Goal: Task Accomplishment & Management: Complete application form

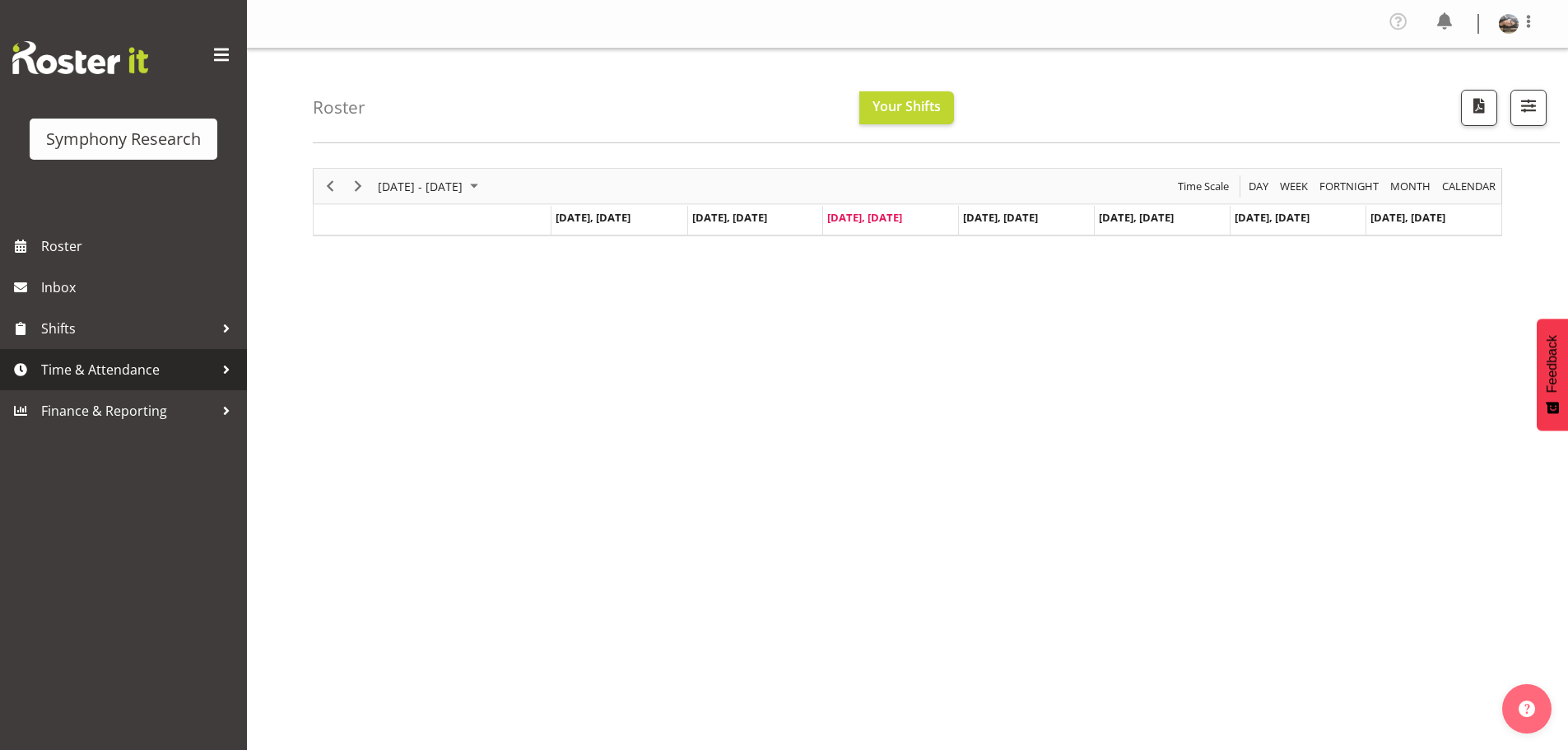
click at [88, 377] on span "Time & Attendance" at bounding box center [127, 369] width 173 height 25
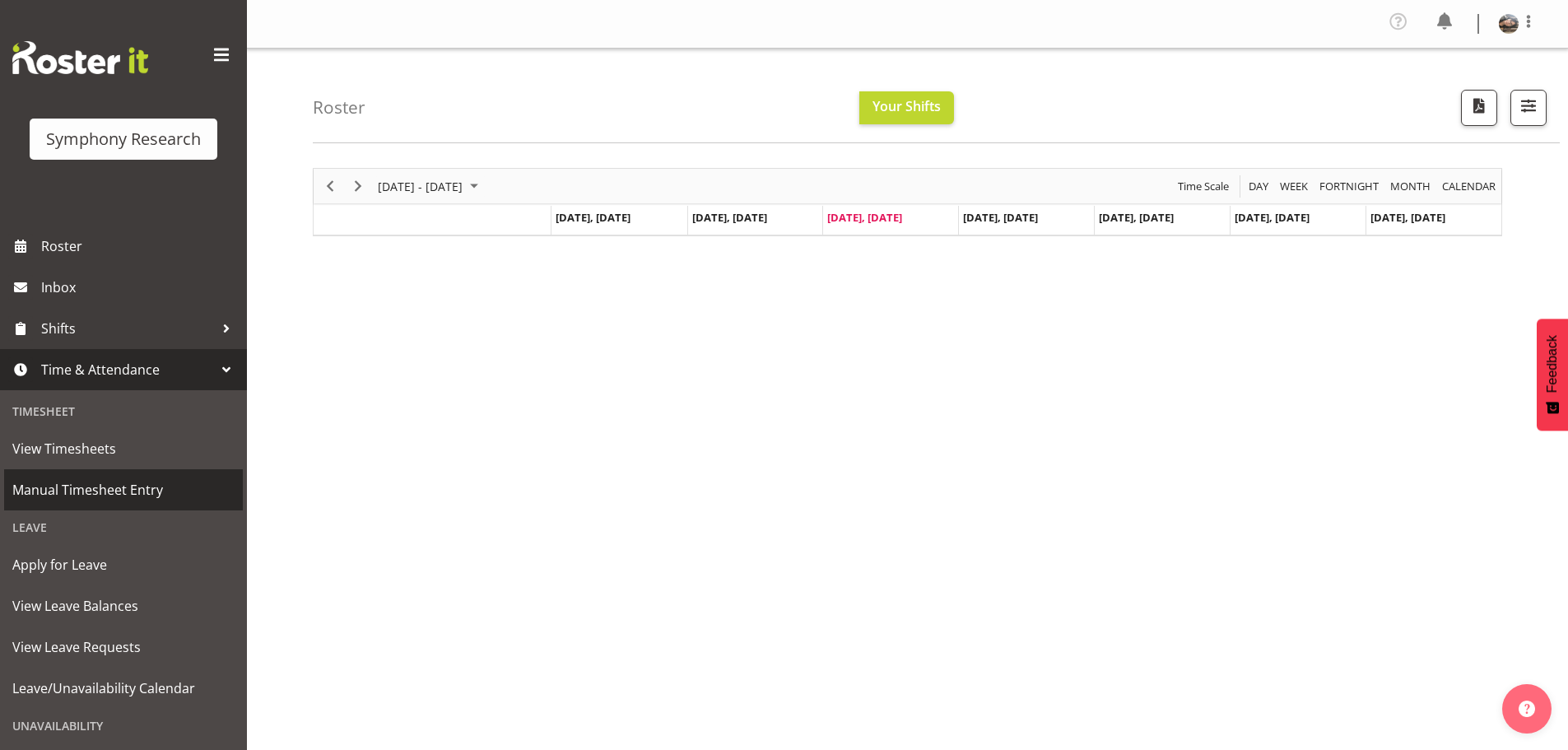
click at [66, 485] on span "Manual Timesheet Entry" at bounding box center [123, 490] width 223 height 25
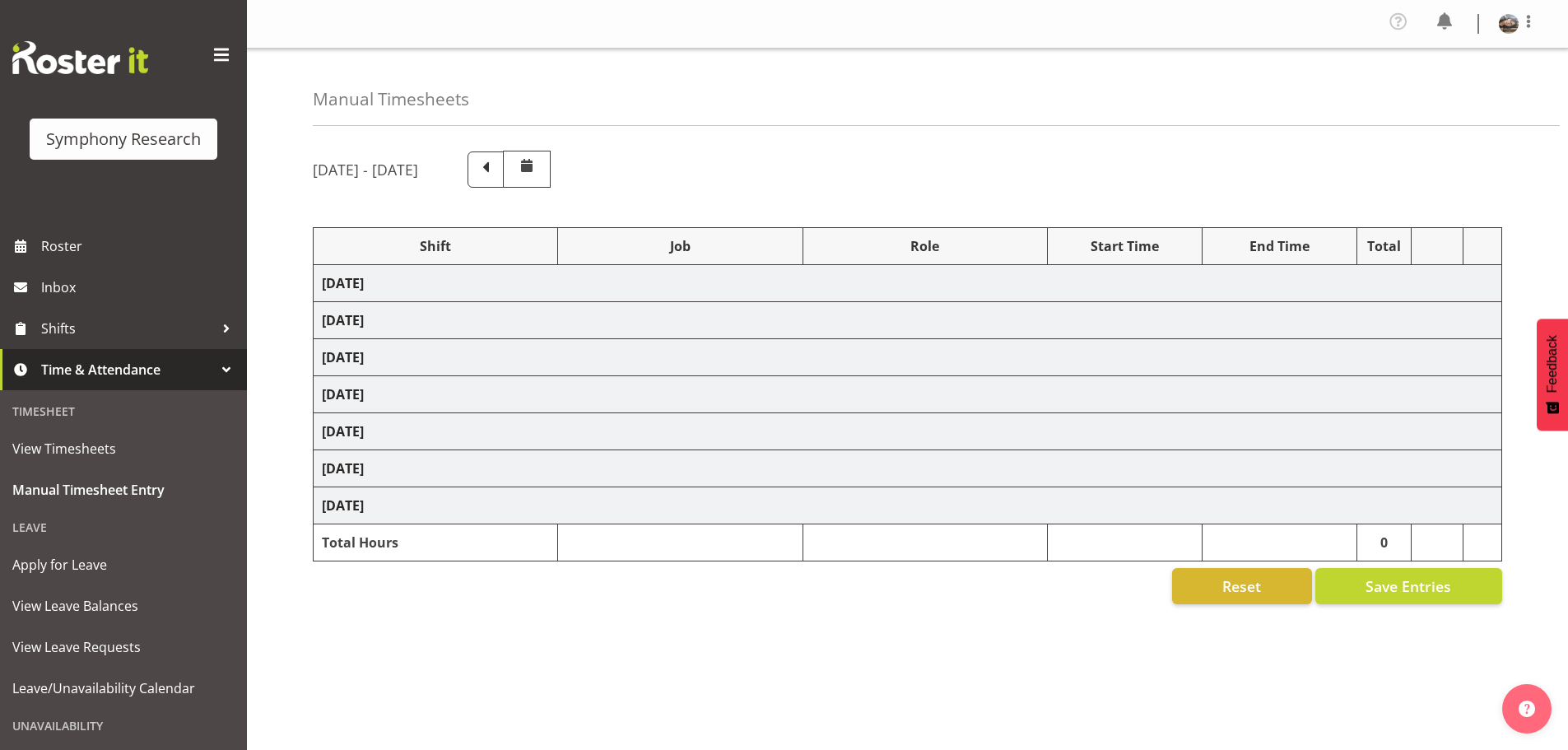
select select "41604"
select select "10527"
select select "47"
select select "41604"
select select "10527"
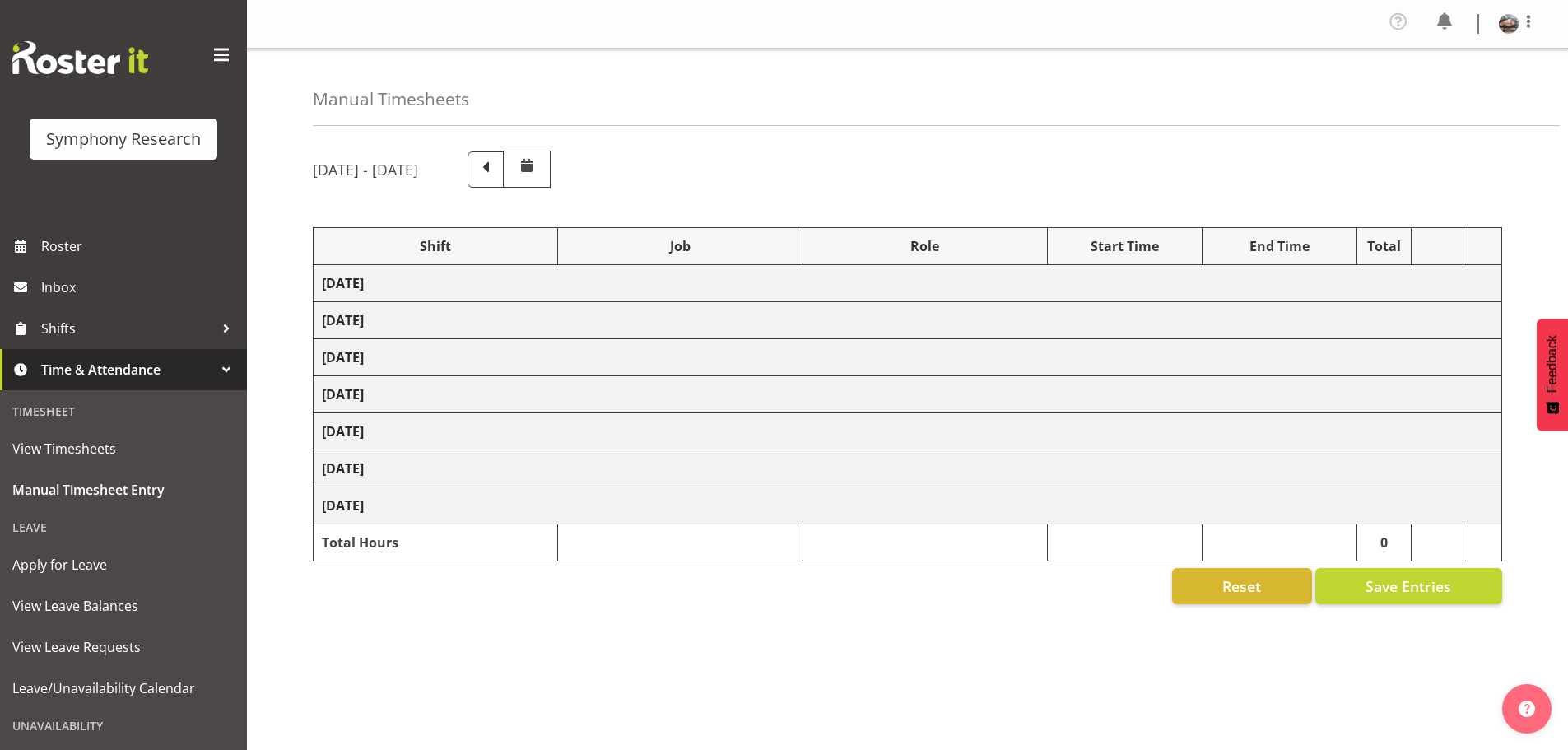
select select "47"
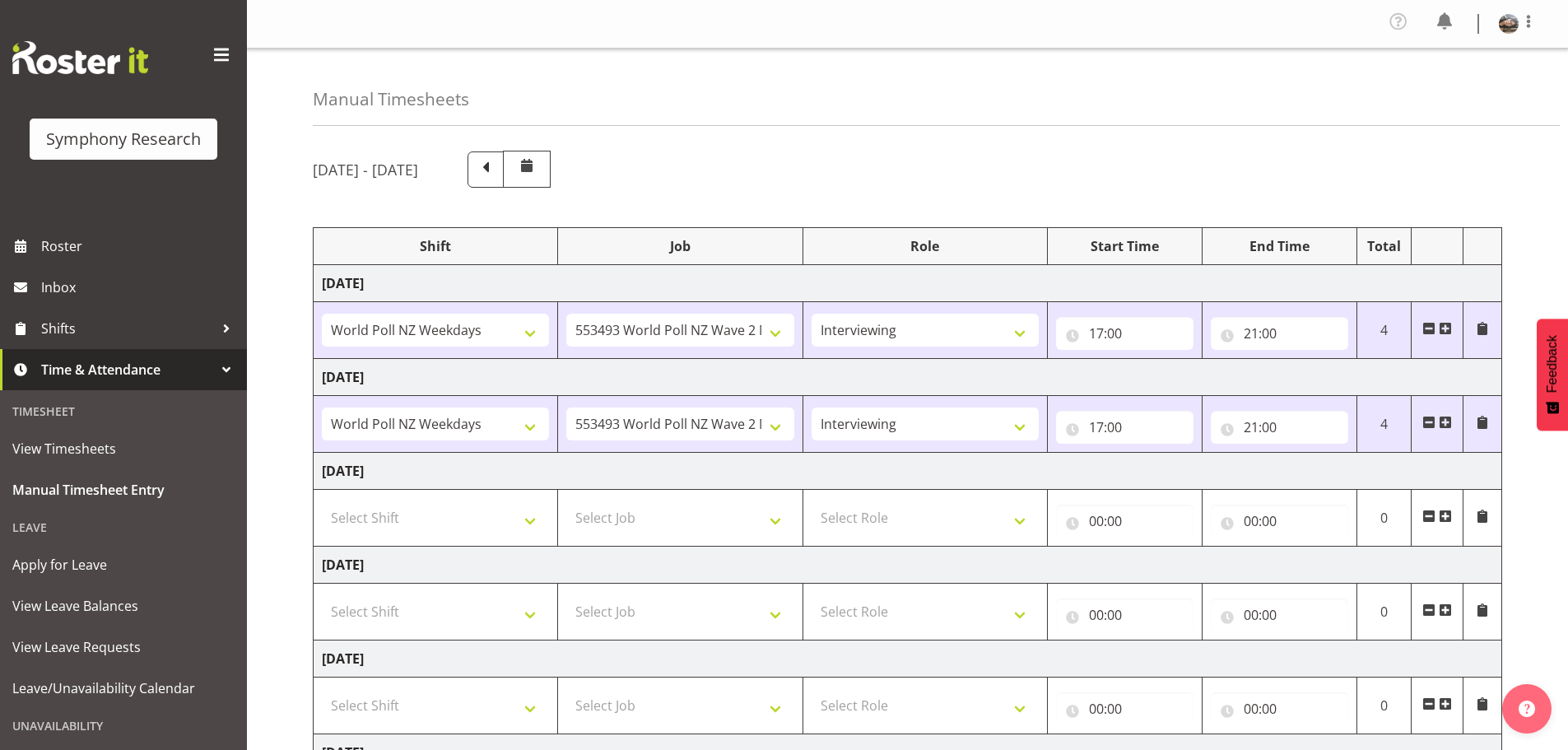
scroll to position [82, 0]
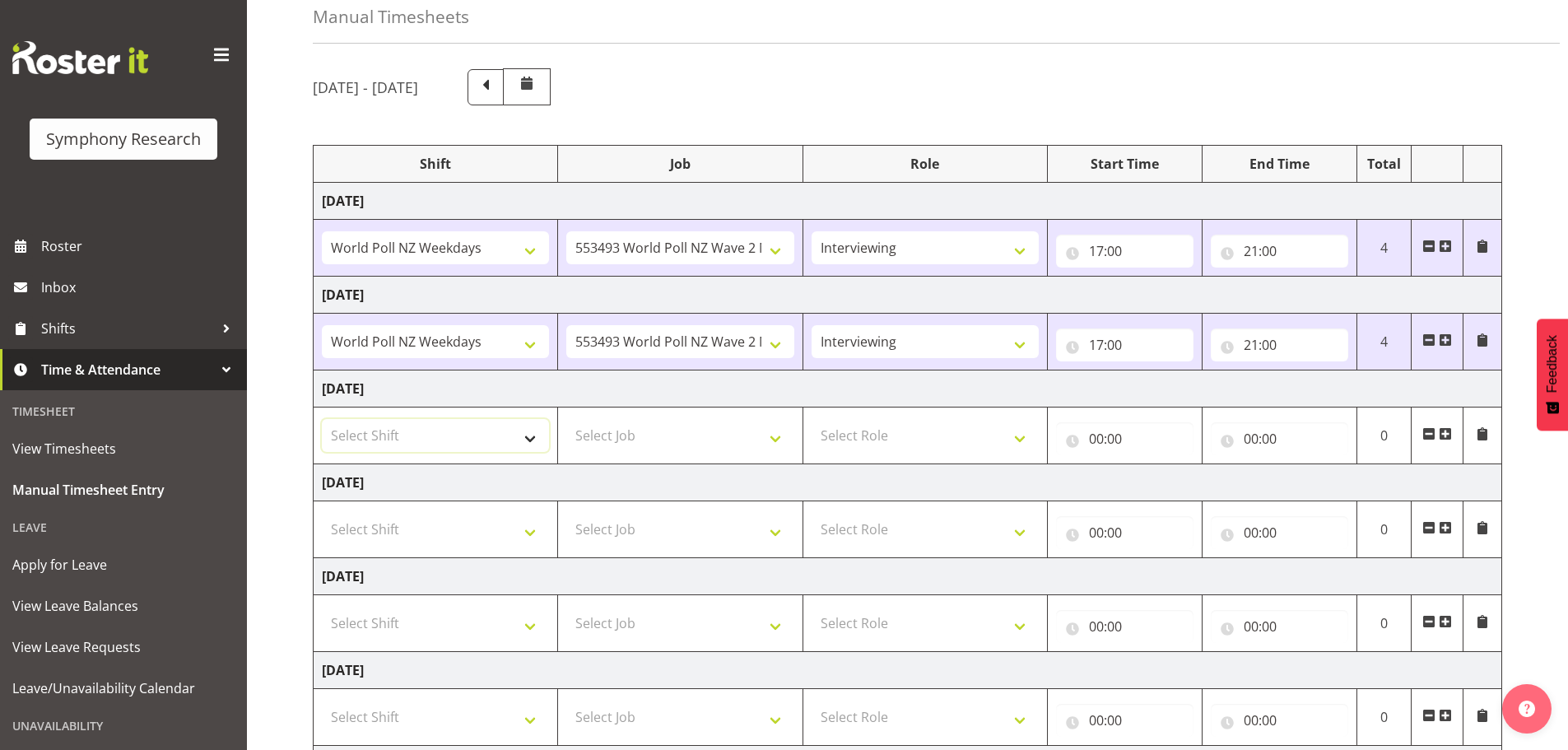
click at [522, 435] on select "Select Shift !!Weekend Residential (Roster IT Shift Label) *Business 9/10am ~ 4…" at bounding box center [436, 436] width 227 height 33
select select "81298"
click at [322, 419] on select "Select Shift !!Weekend Residential (Roster IT Shift Label) *Business 9/10am ~ 4…" at bounding box center [436, 436] width 227 height 33
click at [769, 439] on select "Select Job 550060 IF Admin 553492 World Poll Aus Wave 2 Main 2025 553493 World …" at bounding box center [680, 436] width 227 height 33
select select "10587"
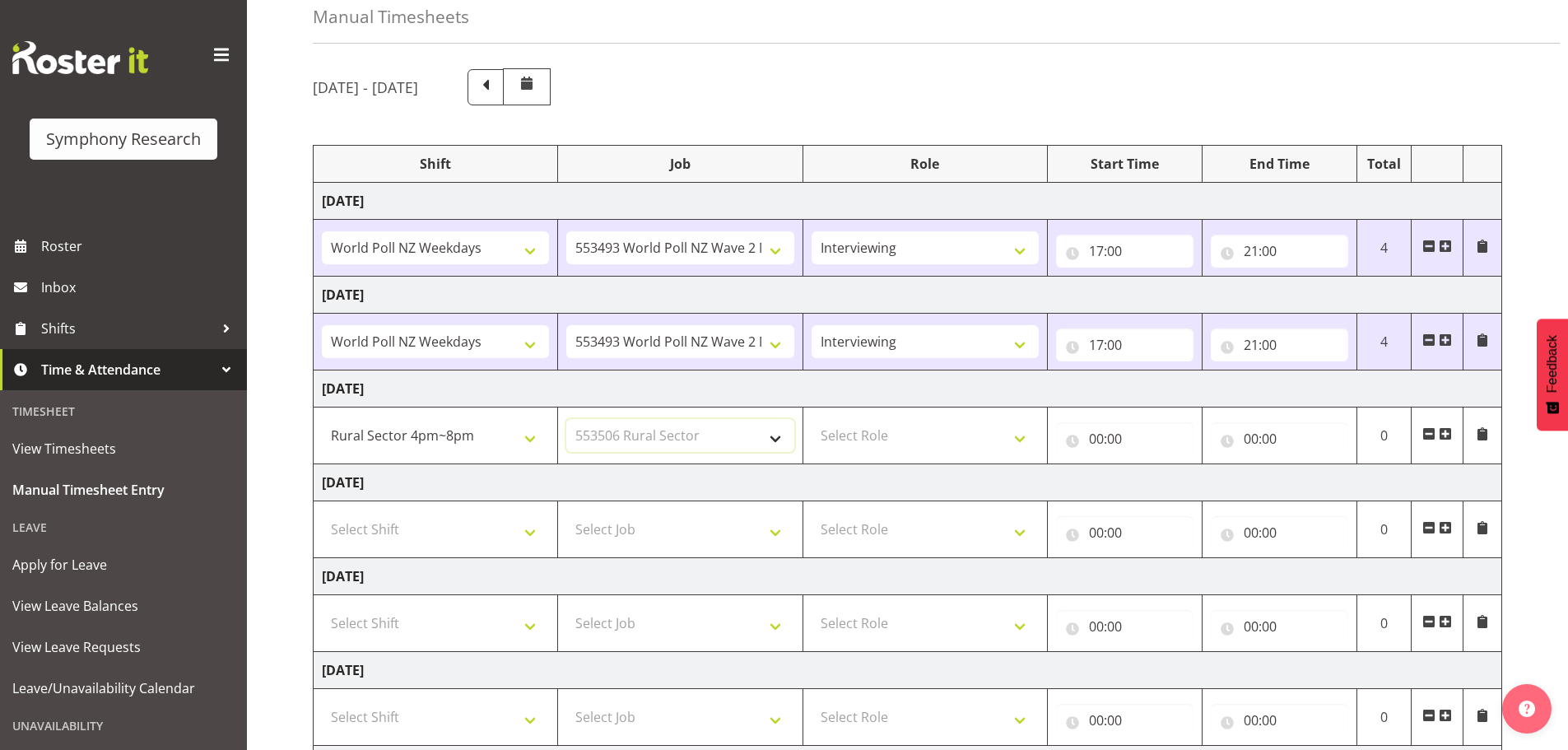
click at [566, 419] on select "Select Job 550060 IF Admin 553492 World Poll Aus Wave 2 Main 2025 553493 World …" at bounding box center [680, 436] width 227 height 33
click at [929, 424] on select "Select Role Briefing Interviewing" at bounding box center [925, 436] width 227 height 33
select select "47"
click at [812, 419] on select "Select Role Briefing Interviewing" at bounding box center [925, 436] width 227 height 33
click at [1134, 436] on input "00:00" at bounding box center [1125, 438] width 137 height 33
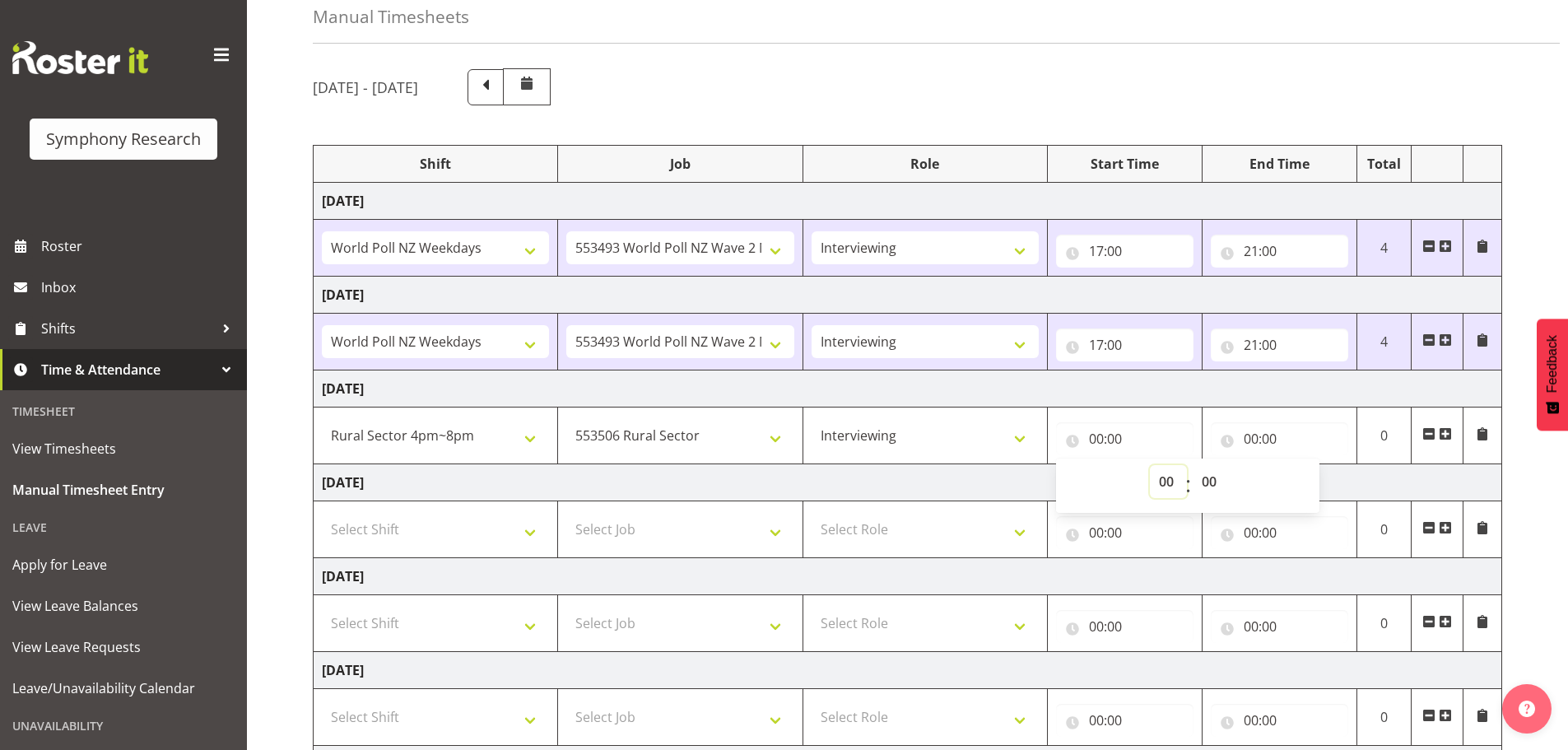
click at [1164, 485] on select "00 01 02 03 04 05 06 07 08 09 10 11 12 13 14 15 16 17 18 19 20 21 22 23" at bounding box center [1168, 481] width 37 height 33
select select "16"
click at [1150, 465] on select "00 01 02 03 04 05 06 07 08 09 10 11 12 13 14 15 16 17 18 19 20 21 22 23" at bounding box center [1168, 481] width 37 height 33
type input "16:00"
click at [1249, 434] on input "00:00" at bounding box center [1279, 438] width 137 height 33
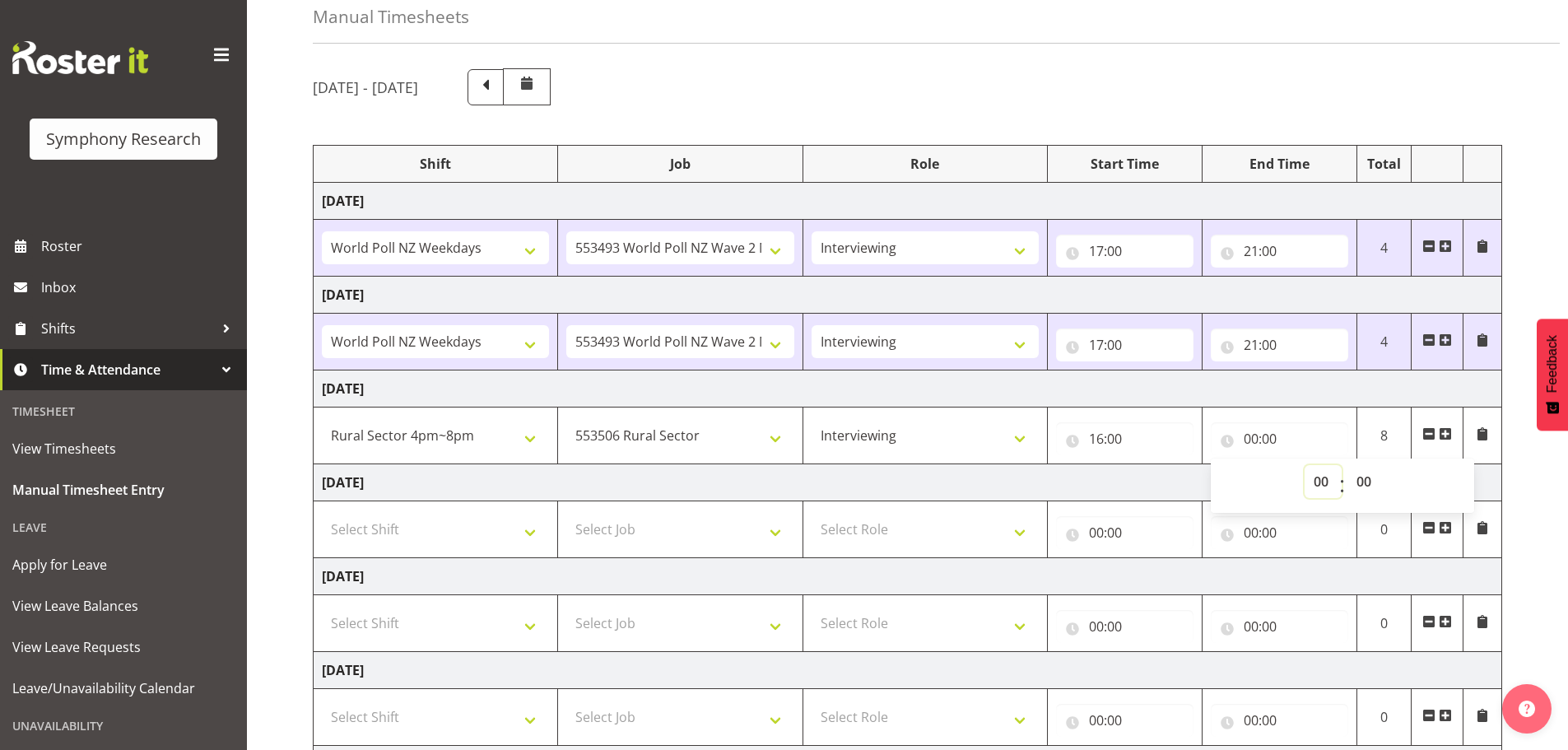
click at [1320, 484] on select "00 01 02 03 04 05 06 07 08 09 10 11 12 13 14 15 16 17 18 19 20 21 22 23" at bounding box center [1322, 481] width 37 height 33
select select "20"
click at [1304, 465] on select "00 01 02 03 04 05 06 07 08 09 10 11 12 13 14 15 16 17 18 19 20 21 22 23" at bounding box center [1322, 481] width 37 height 33
type input "20:00"
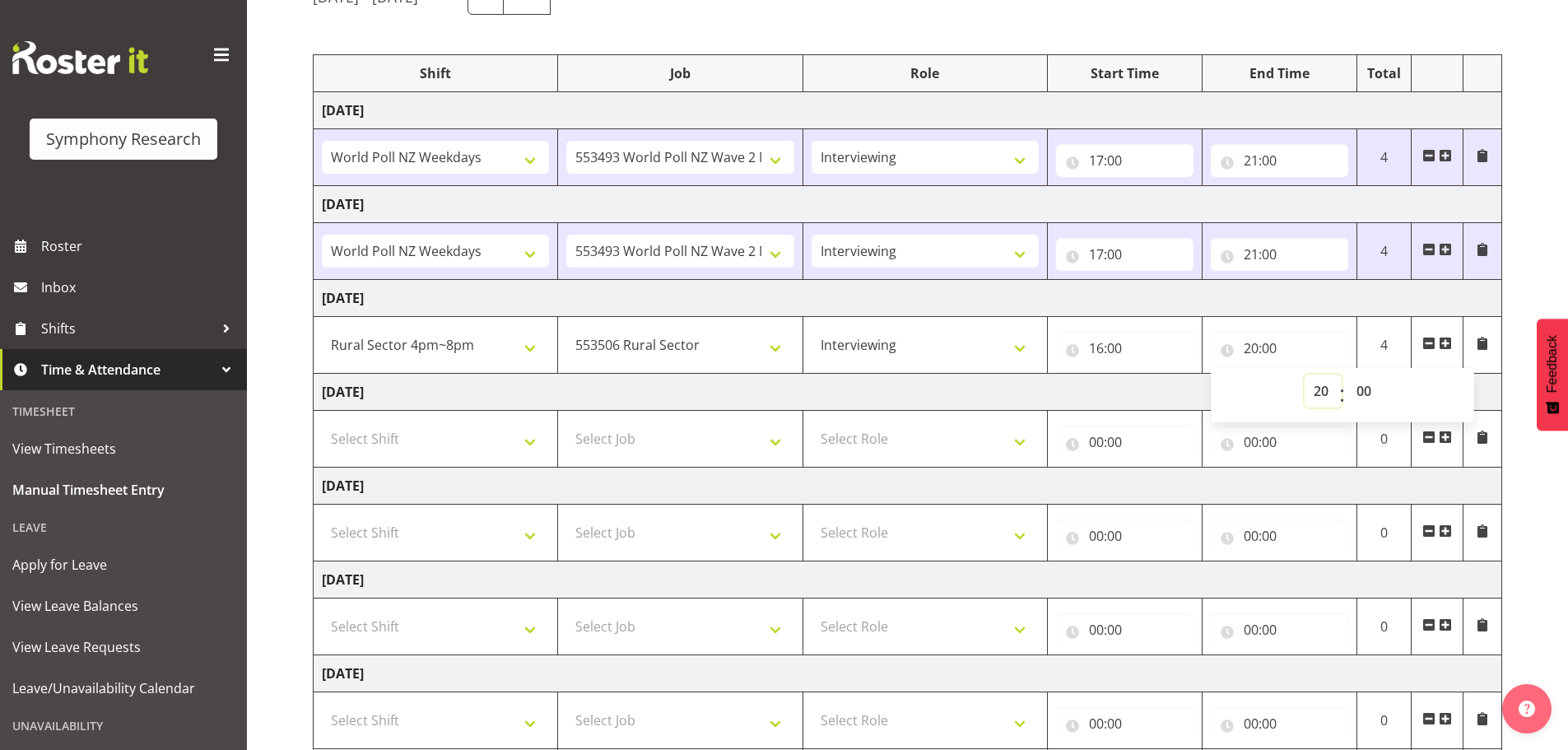
scroll to position [277, 0]
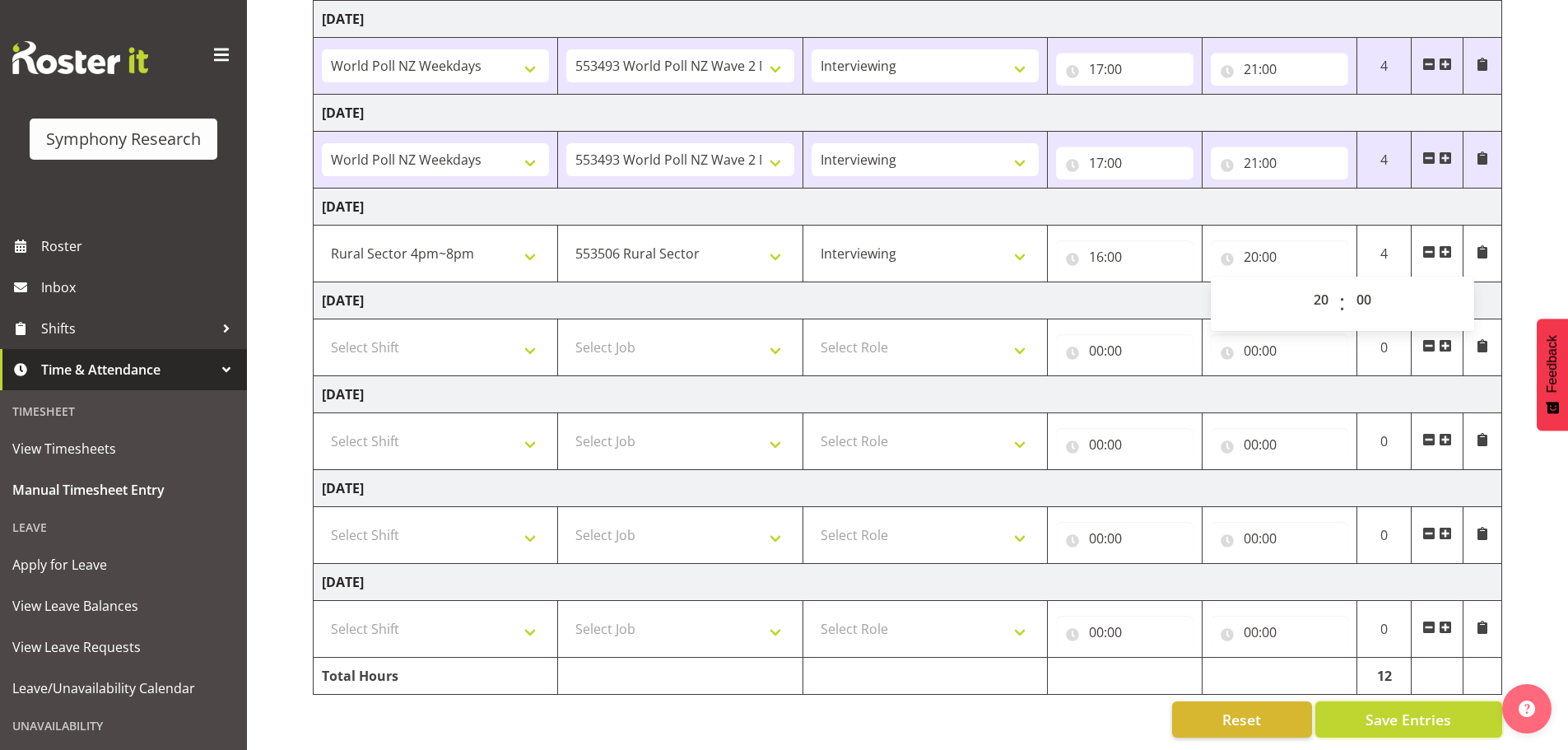
drag, startPoint x: 1361, startPoint y: 707, endPoint x: 1101, endPoint y: 654, distance: 265.3
click at [1362, 707] on button "Save Entries" at bounding box center [1408, 719] width 186 height 36
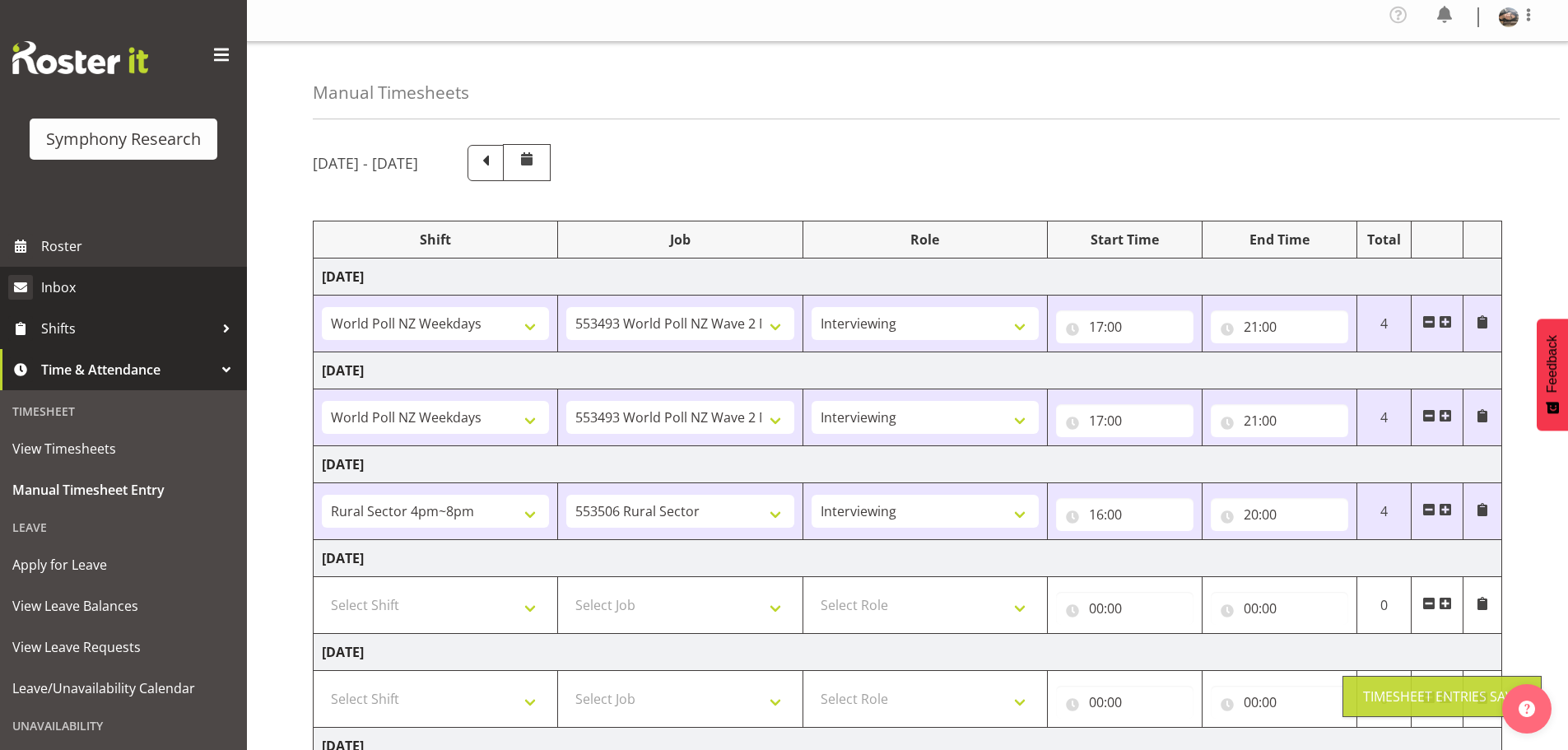
scroll to position [0, 0]
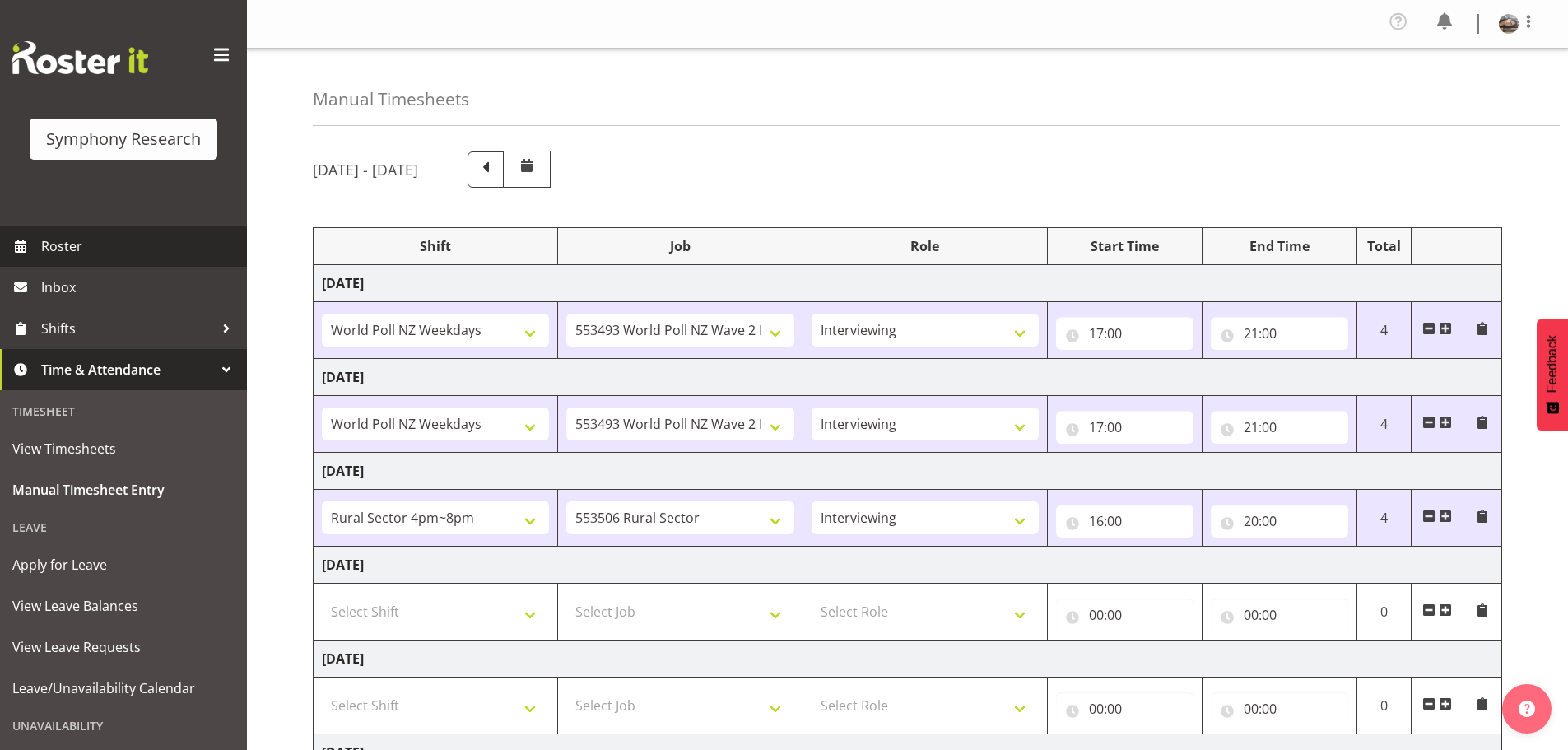
click at [66, 245] on span "Roster" at bounding box center [140, 246] width 198 height 25
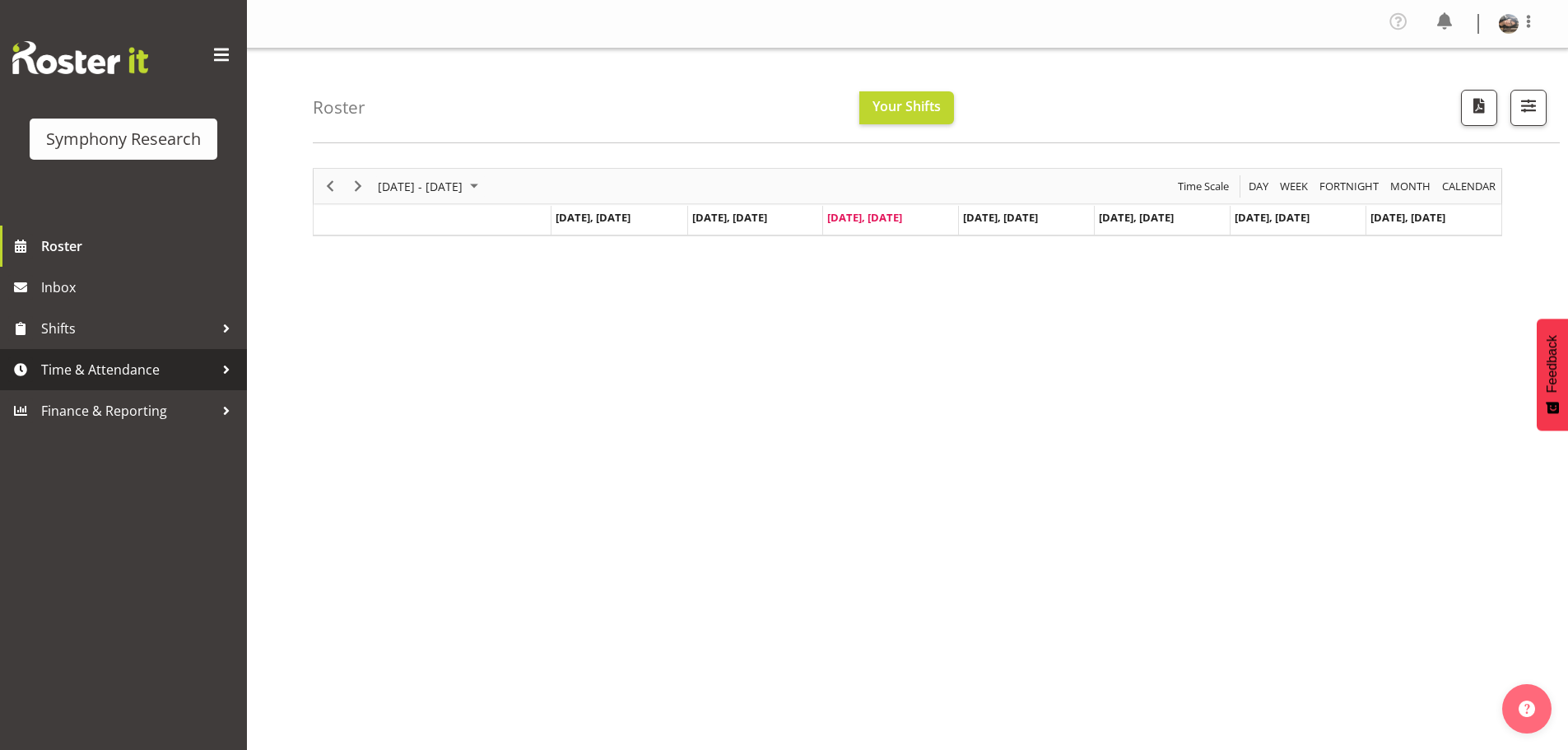
click at [89, 373] on span "Time & Attendance" at bounding box center [127, 369] width 173 height 25
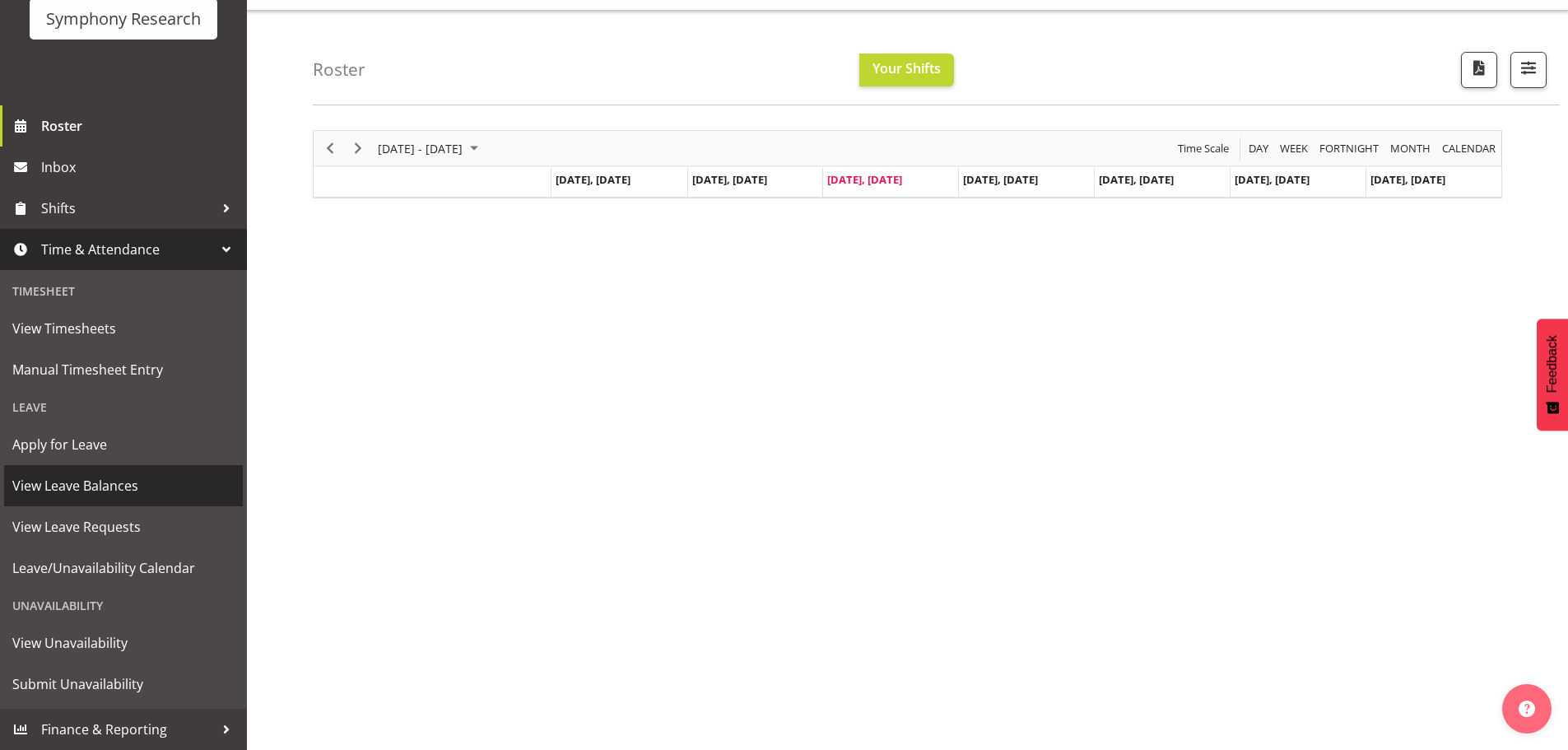
scroll to position [64, 0]
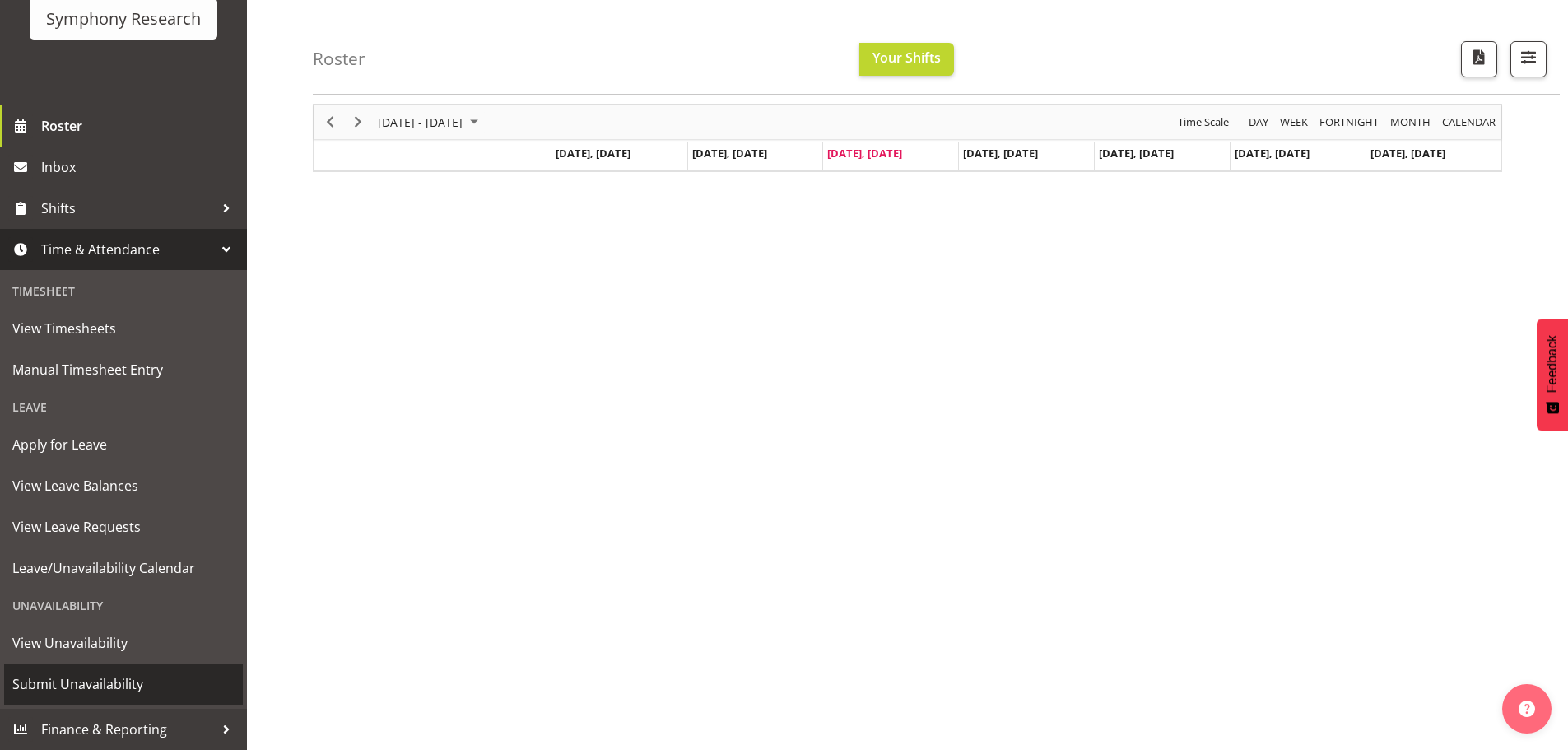
click at [64, 683] on span "Submit Unavailability" at bounding box center [123, 684] width 223 height 25
